Goal: Task Accomplishment & Management: Use online tool/utility

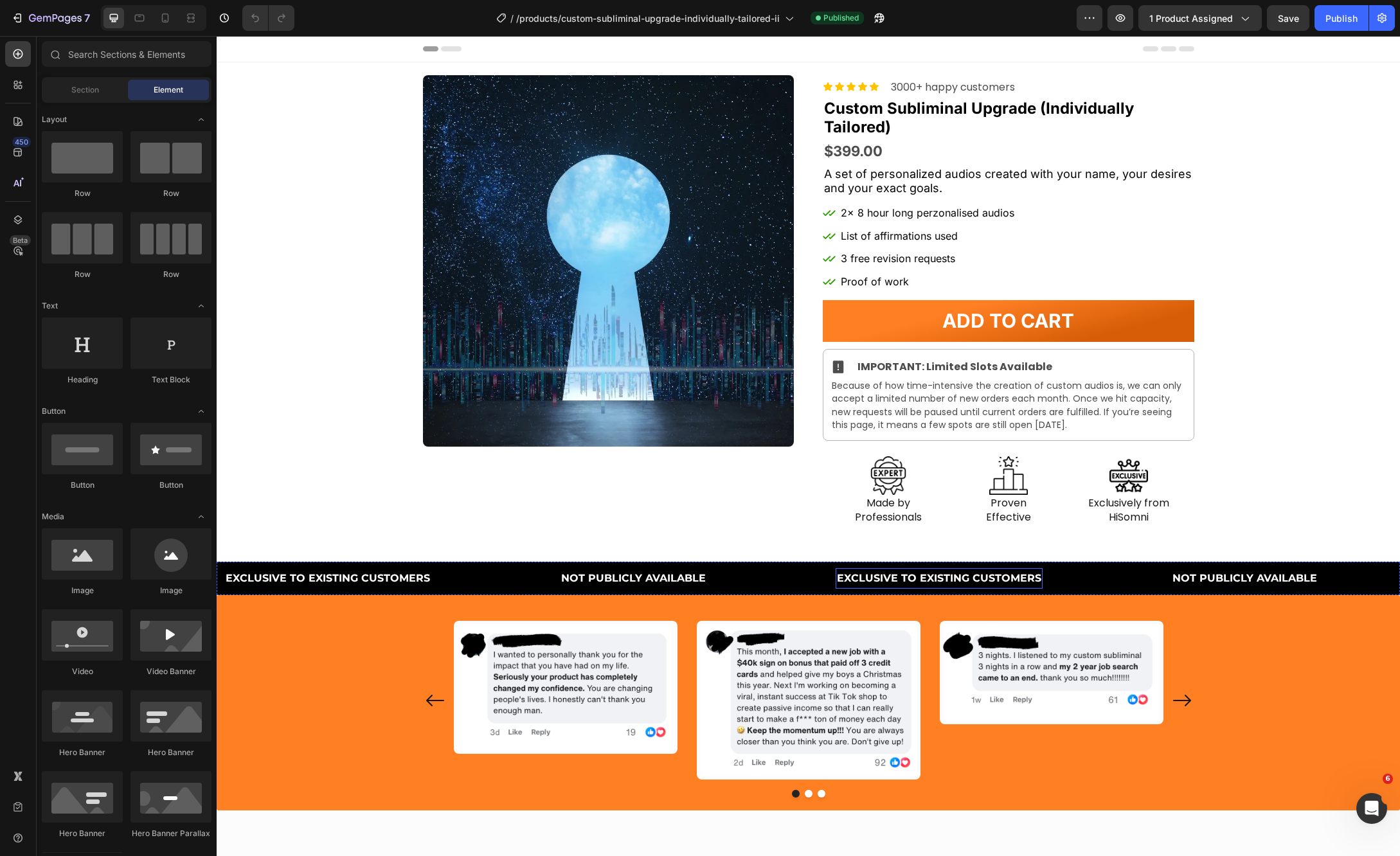
click at [913, 575] on p "EXCLUSIVE TO EXISTING CUSTOMERS" at bounding box center [939, 578] width 205 height 19
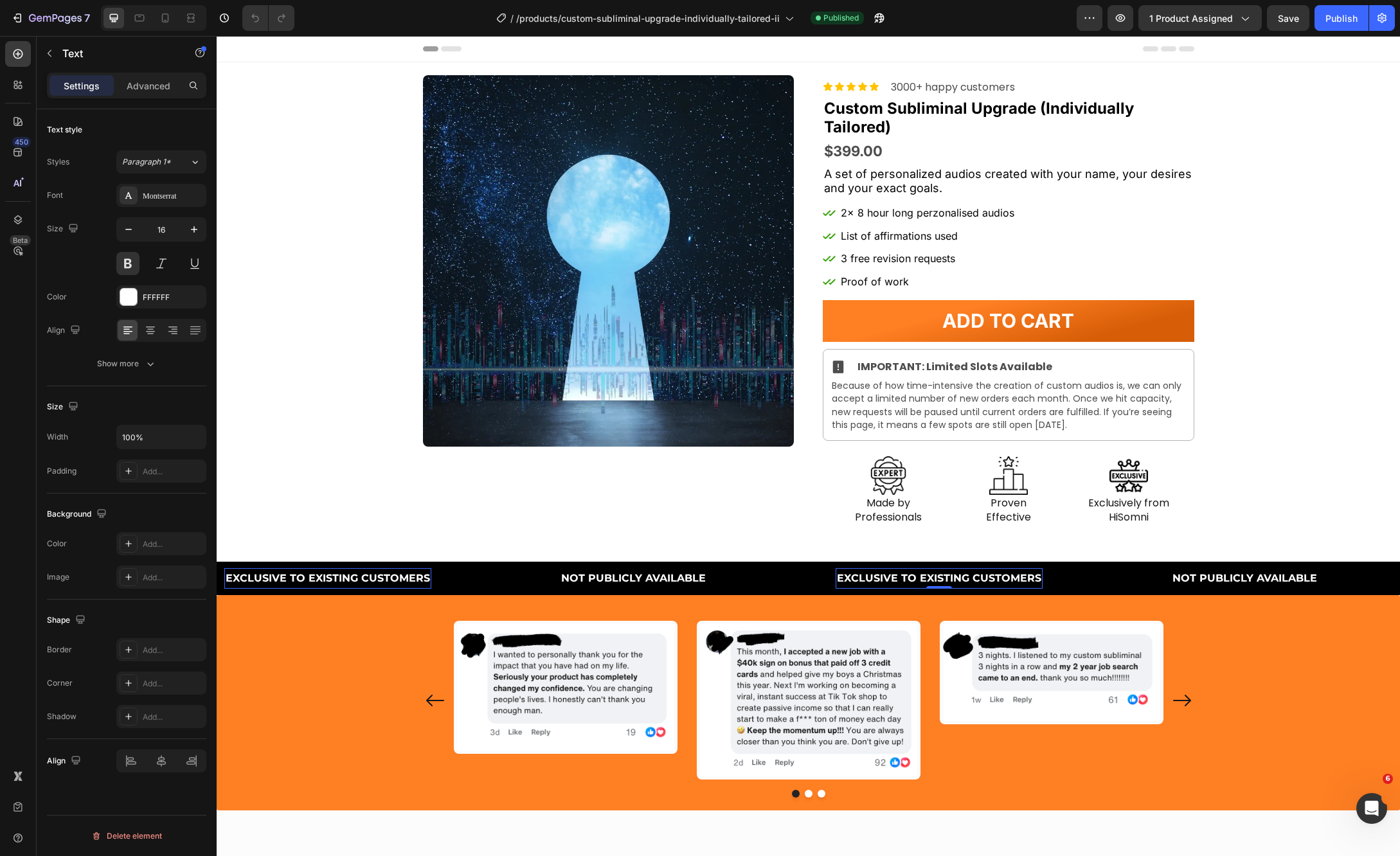
click at [883, 579] on p "EXCLUSIVE TO EXISTING CUSTOMERS" at bounding box center [939, 578] width 205 height 19
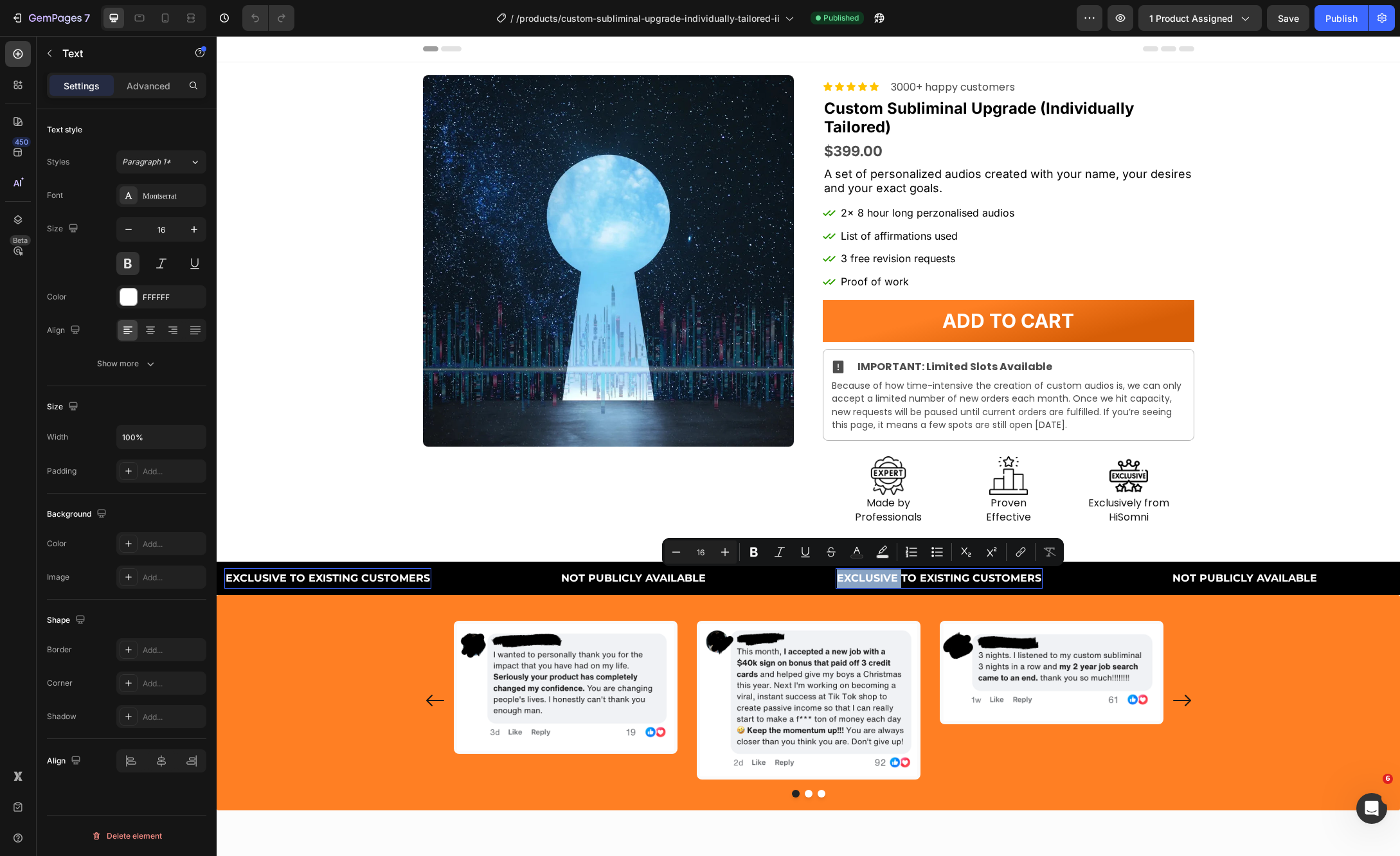
click at [883, 579] on p "EXCLUSIVE TO EXISTING CUSTOMERS" at bounding box center [939, 578] width 205 height 19
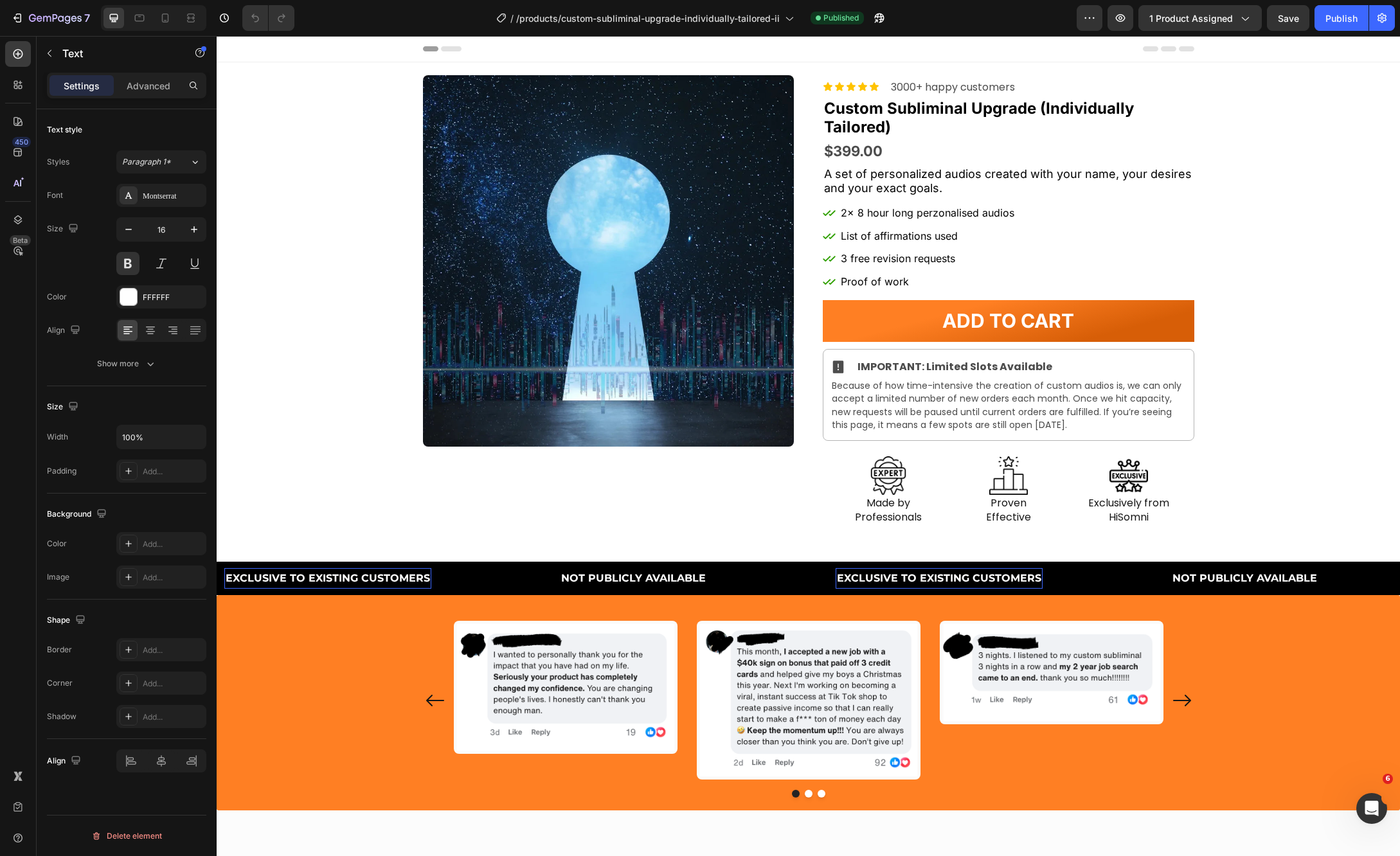
click at [883, 579] on p "EXCLUSIVE TO EXISTING CUSTOMERS" at bounding box center [939, 578] width 205 height 19
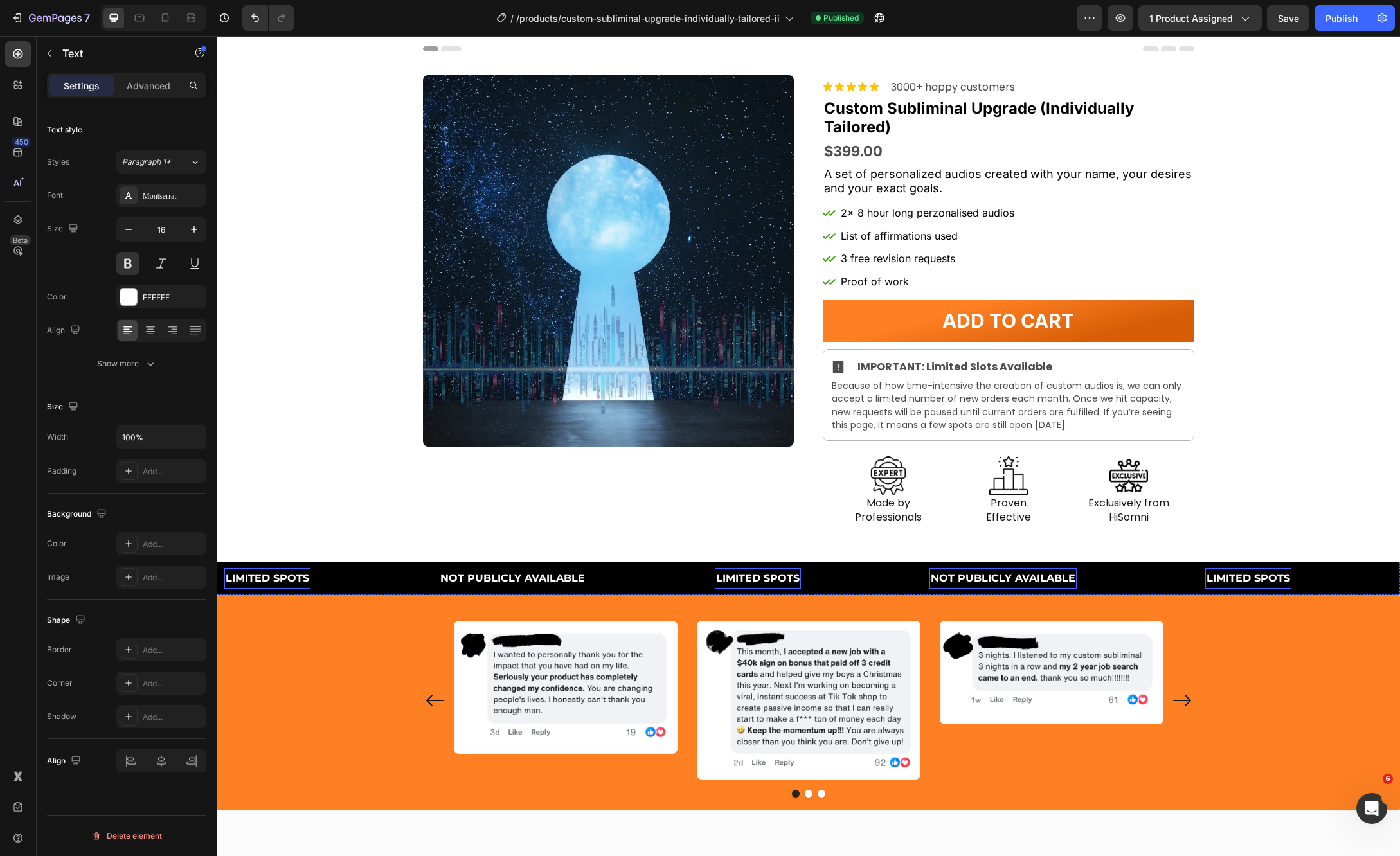
click at [976, 575] on p "NOT PUBLICLY AVAILABLE" at bounding box center [1003, 578] width 145 height 19
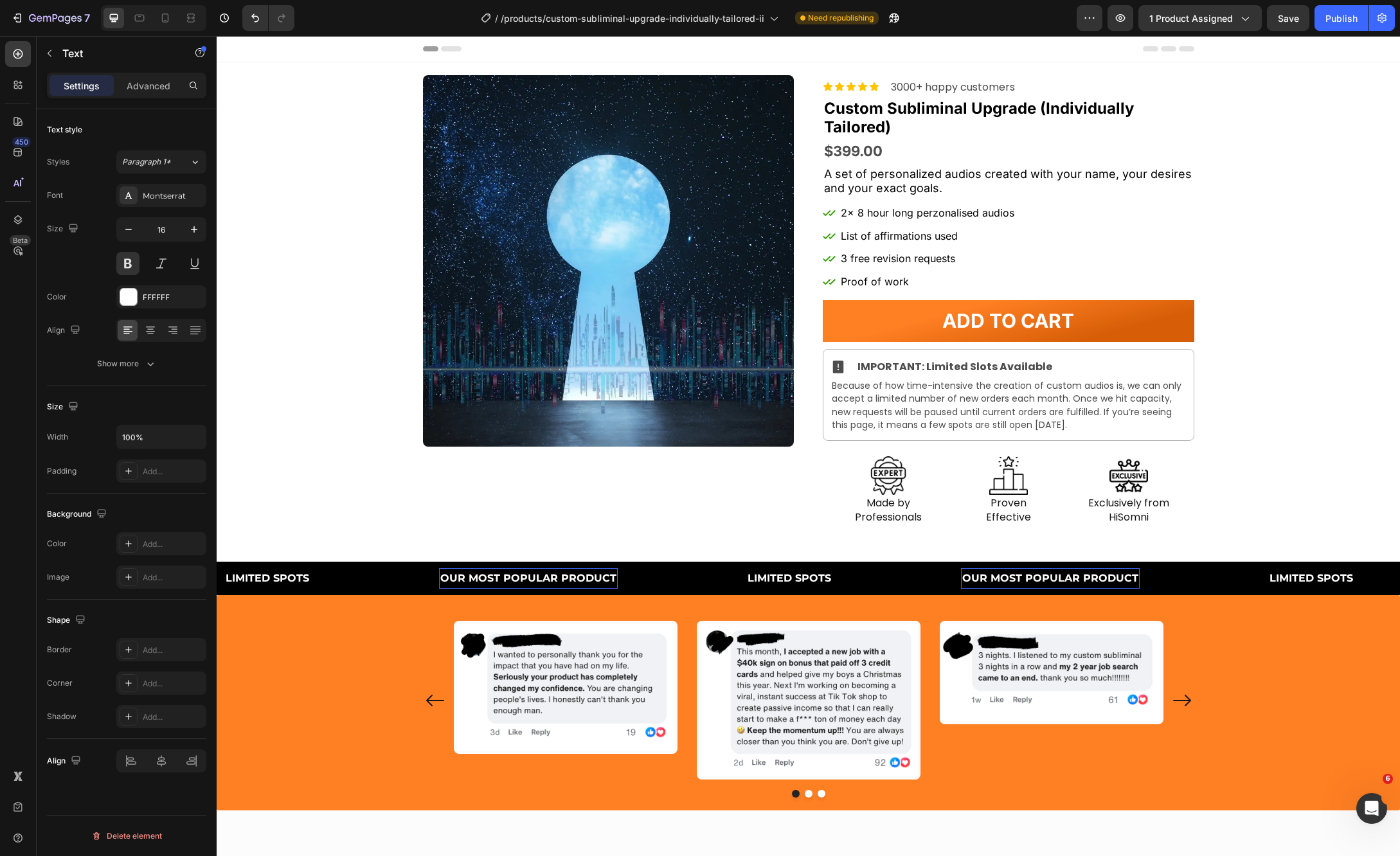
click at [915, 600] on div "Image Row Image Row Image Row Carousel Row Section 3" at bounding box center [808, 702] width 1183 height 215
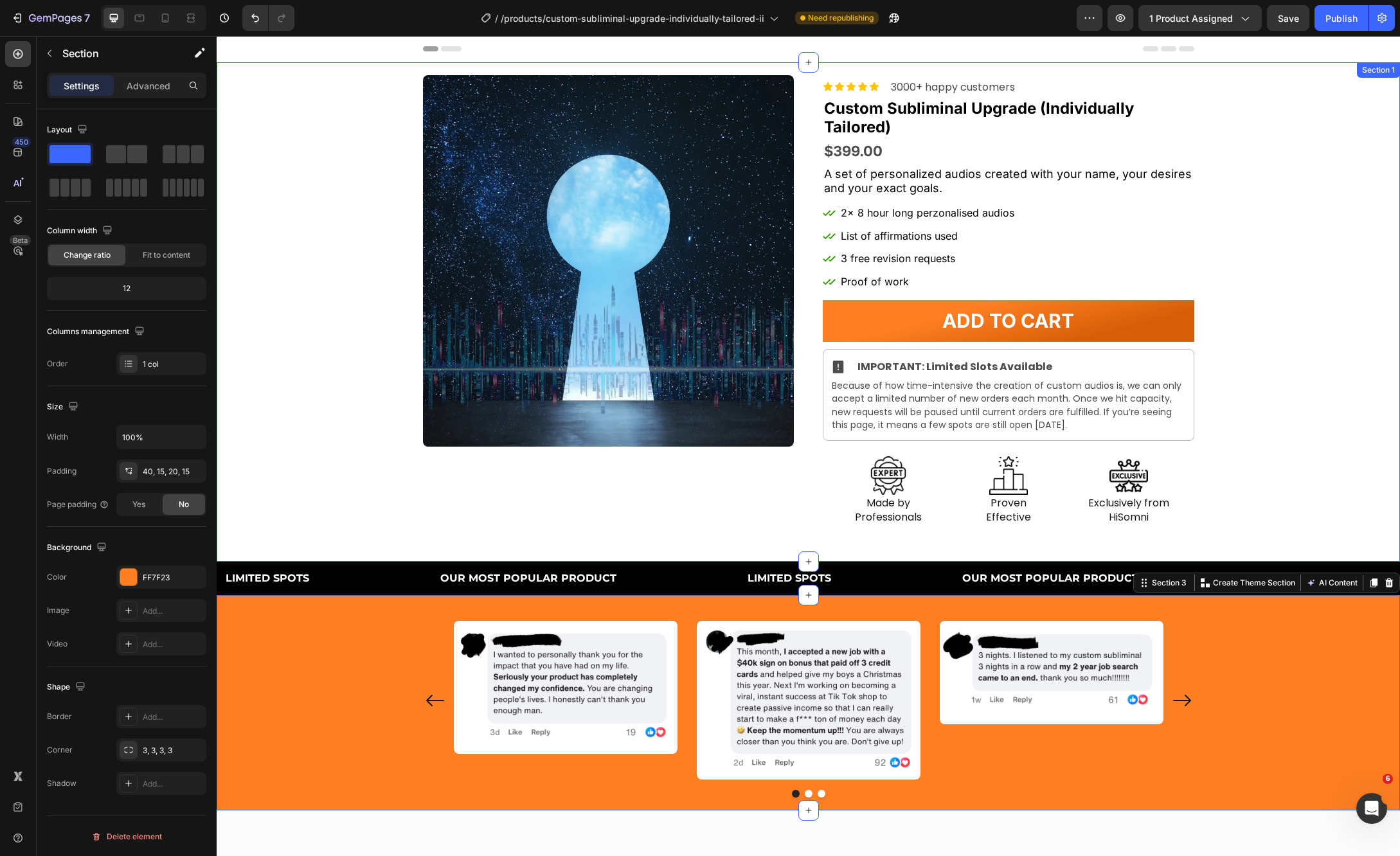
click at [320, 232] on div "Product Images Row Icon Icon Icon Icon Icon Icon List 3000+ happy customers Tex…" at bounding box center [808, 300] width 1183 height 451
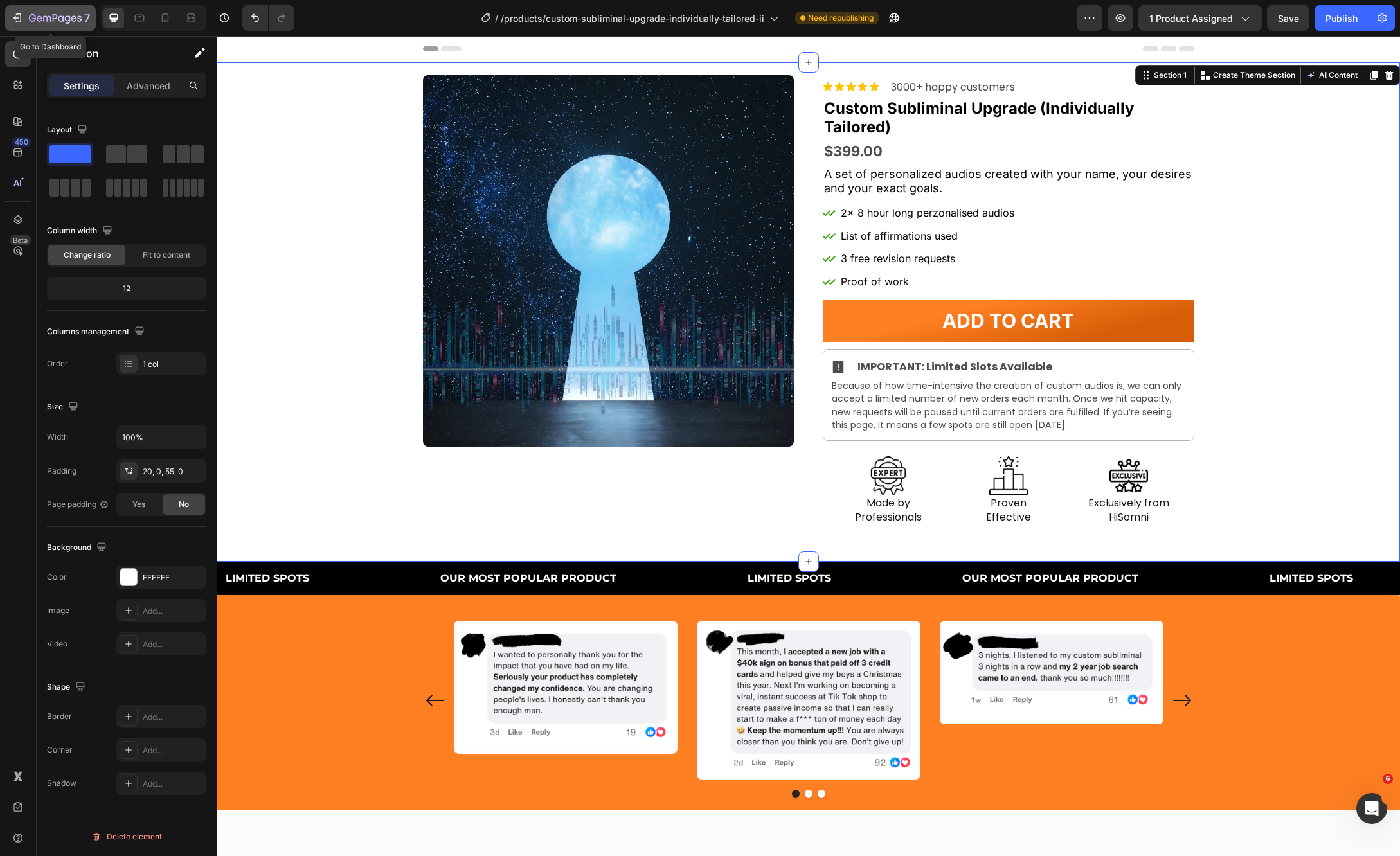
click at [39, 20] on icon "button" at bounding box center [55, 19] width 53 height 11
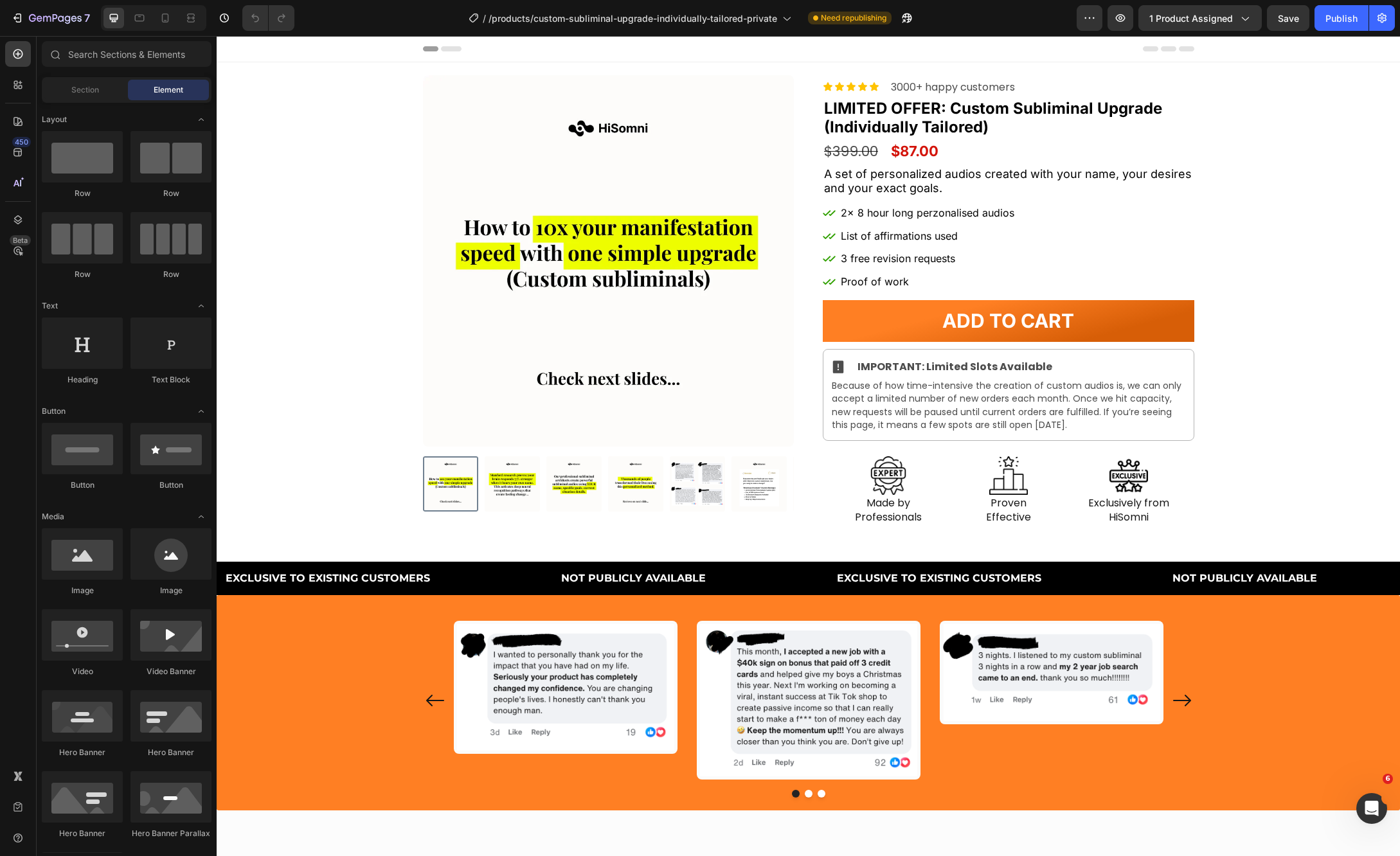
click at [1222, 401] on div "Product Images Row Icon Icon Icon Icon Icon Icon List 3000+ happy customers Tex…" at bounding box center [808, 300] width 1183 height 451
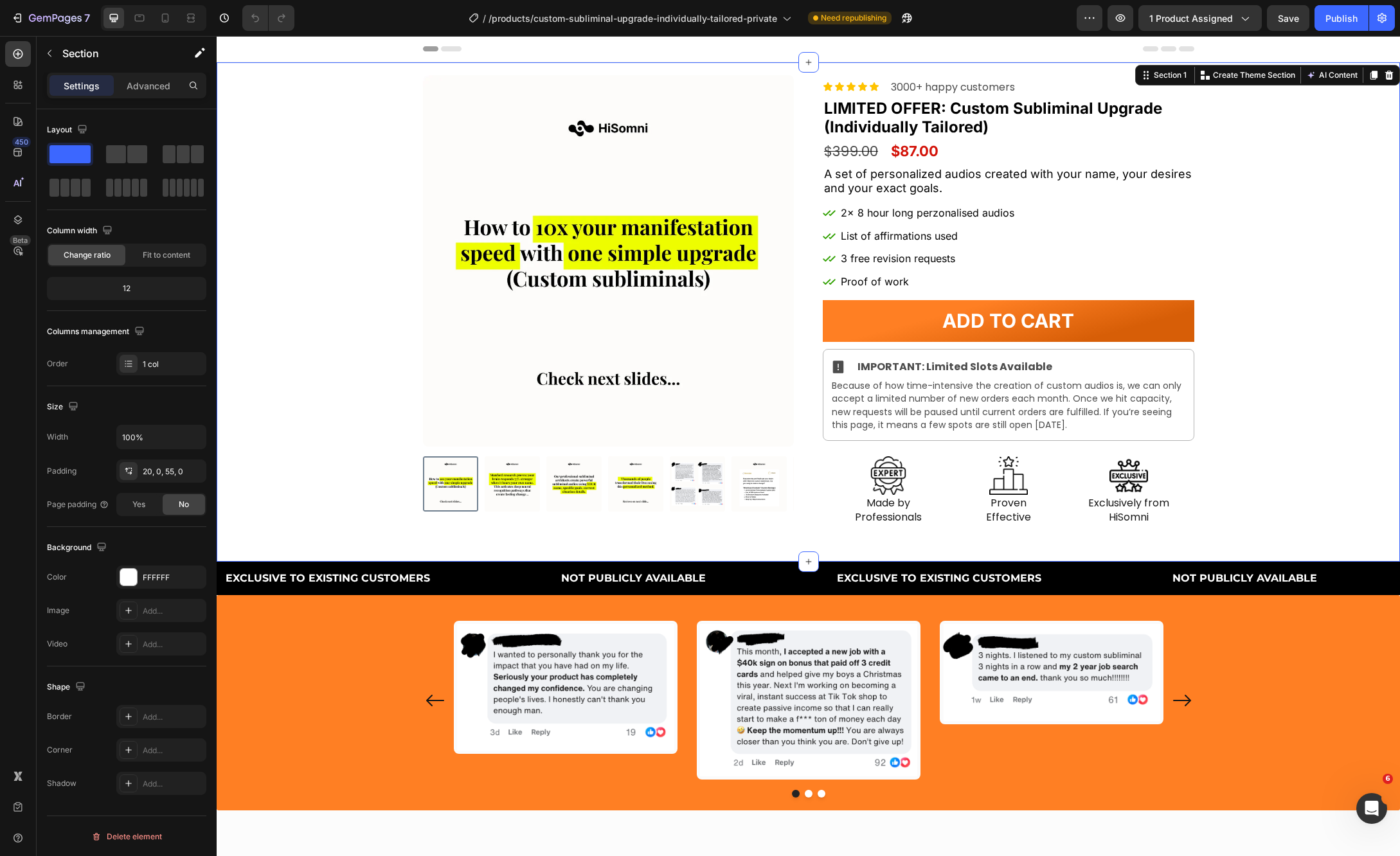
click at [1206, 420] on div "Product Images Row Icon Icon Icon Icon Icon Icon List 3000+ happy customers Tex…" at bounding box center [808, 300] width 1183 height 451
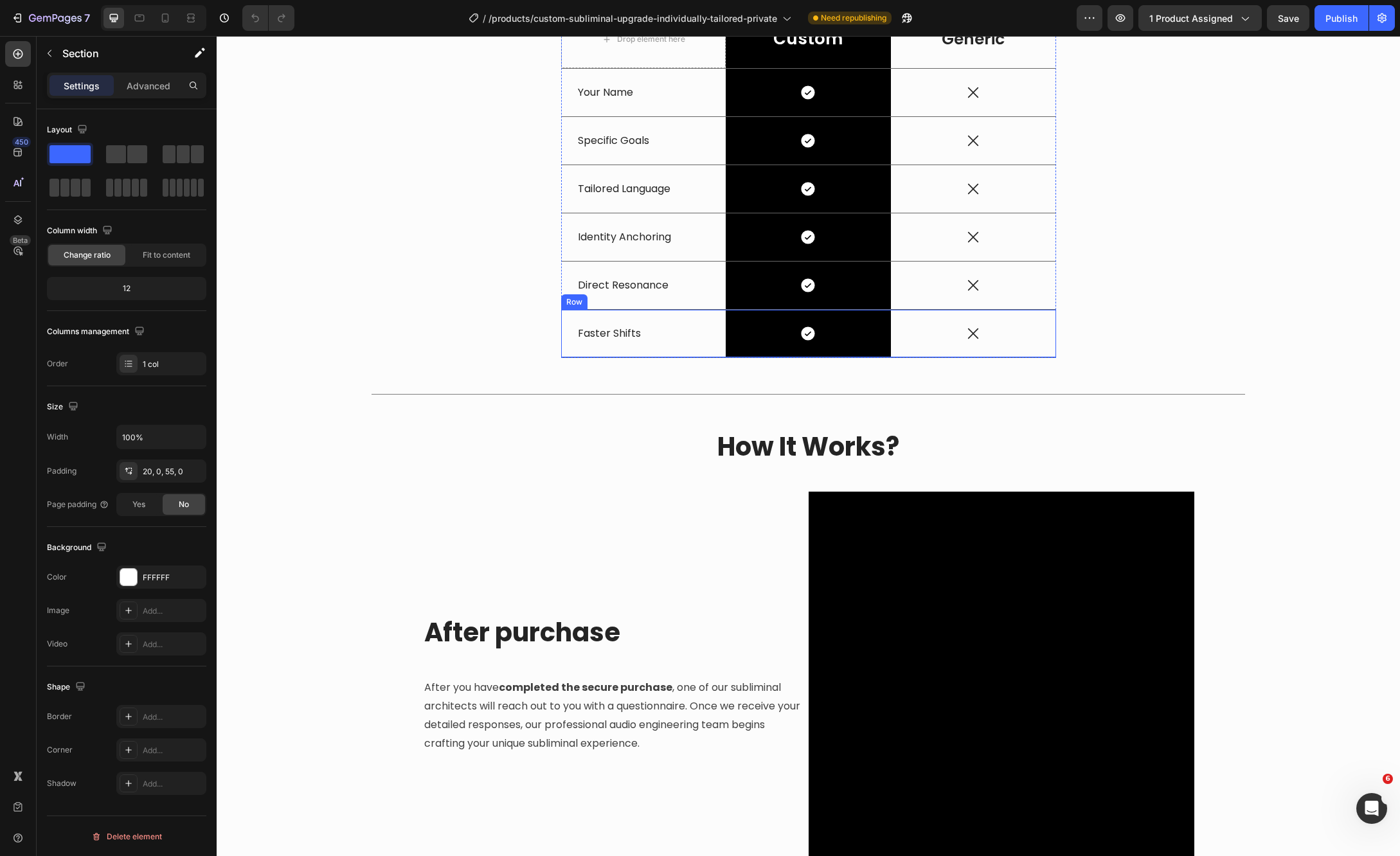
scroll to position [1445, 0]
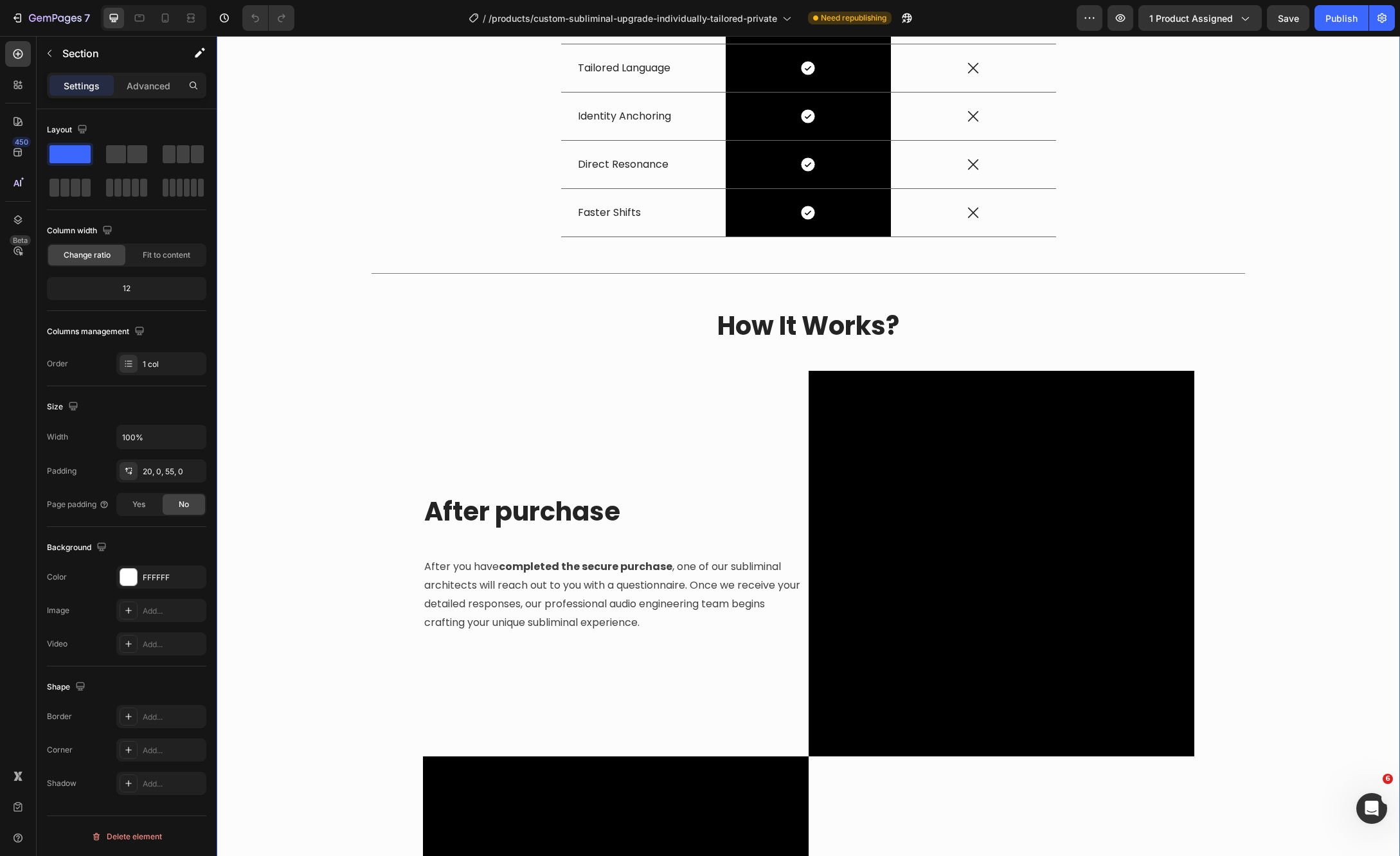
click at [1311, 483] on div "Generic VS Custom Manifesting Audios Heading While generic subliminals and affi…" at bounding box center [808, 279] width 1163 height 1725
